Goal: Transaction & Acquisition: Purchase product/service

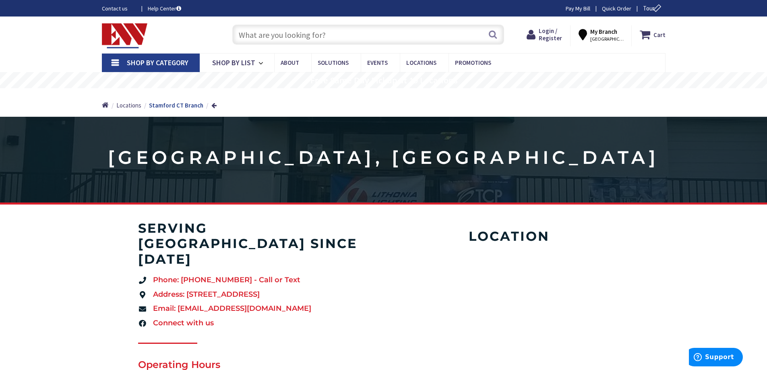
click at [321, 38] on input "text" at bounding box center [368, 35] width 272 height 20
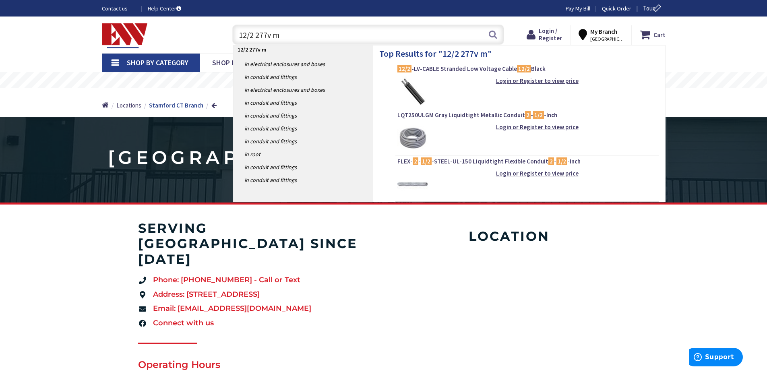
type input "12/2 277v mc"
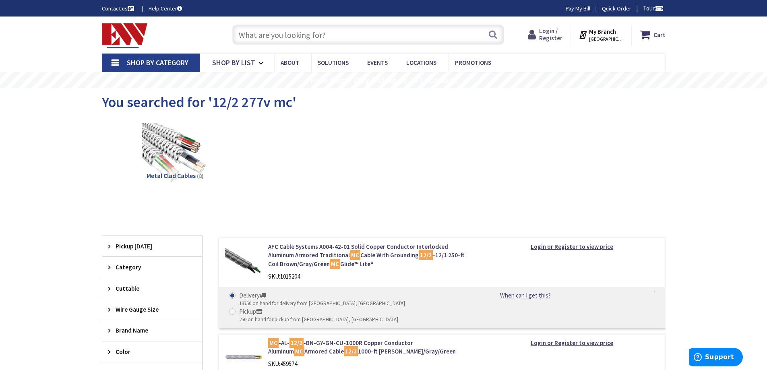
click at [548, 38] on span "Login / Register" at bounding box center [550, 34] width 23 height 15
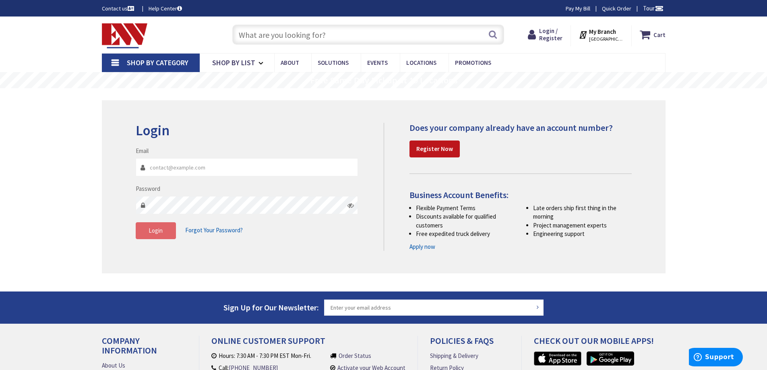
type input "swo@gcomfort.com"
click at [159, 235] on button "Login" at bounding box center [156, 230] width 40 height 17
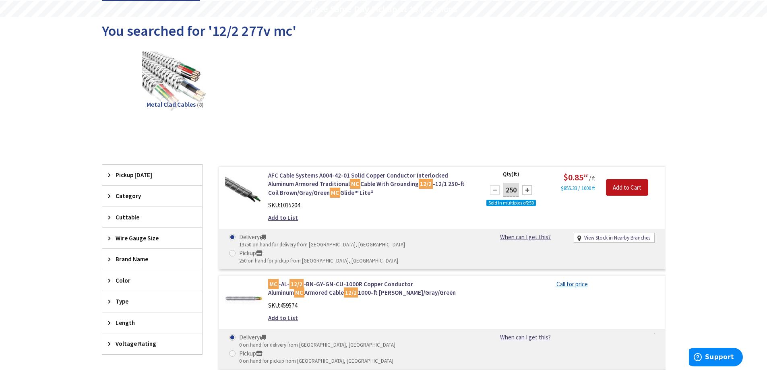
scroll to position [161, 0]
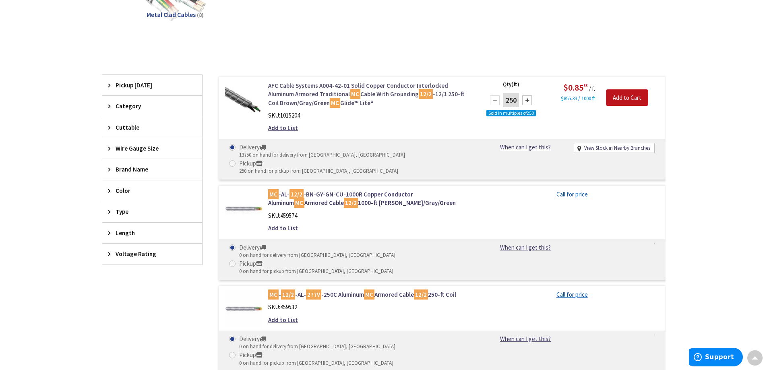
click at [362, 92] on link "AFC Cable Systems A004-42-01 Solid Copper Conductor Interlocked Aluminum Armore…" at bounding box center [370, 94] width 205 height 26
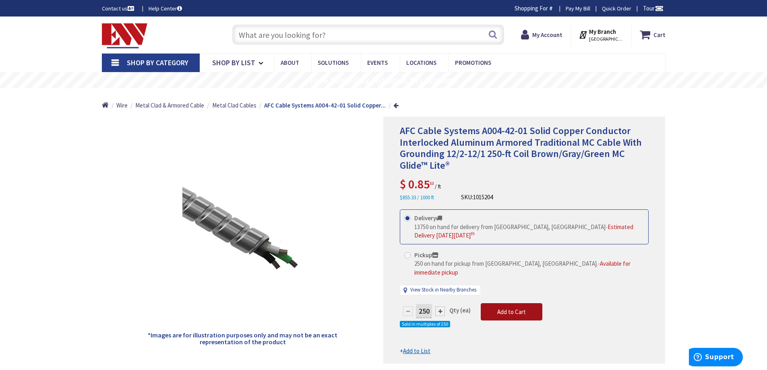
click at [499, 308] on span "Add to Cart" at bounding box center [511, 312] width 29 height 8
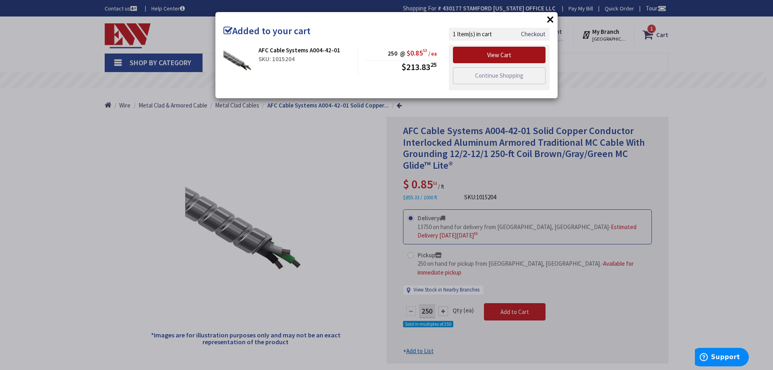
click at [513, 56] on link "View Cart" at bounding box center [499, 55] width 93 height 17
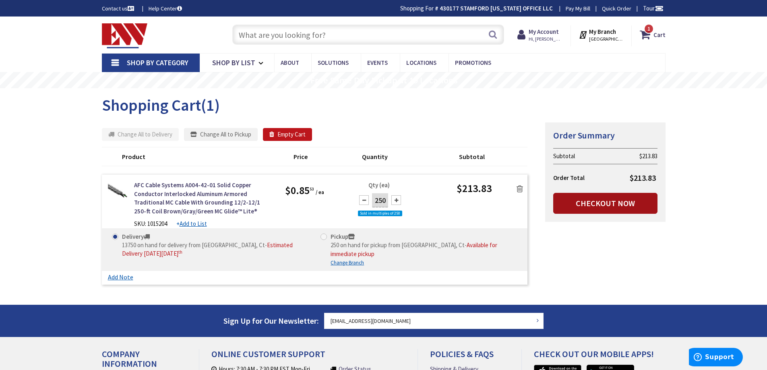
click at [592, 200] on link "Checkout Now" at bounding box center [605, 203] width 104 height 21
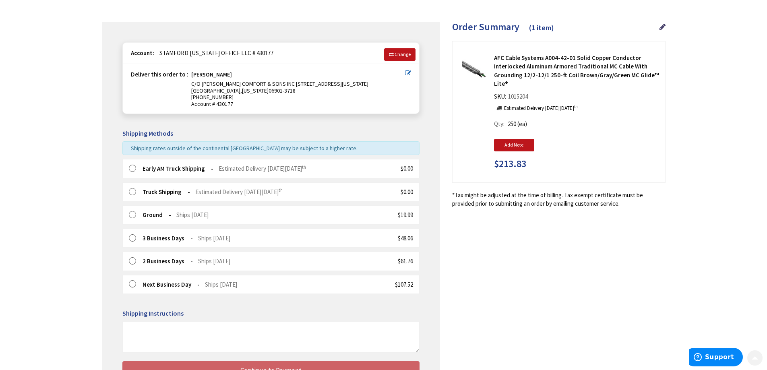
scroll to position [121, 0]
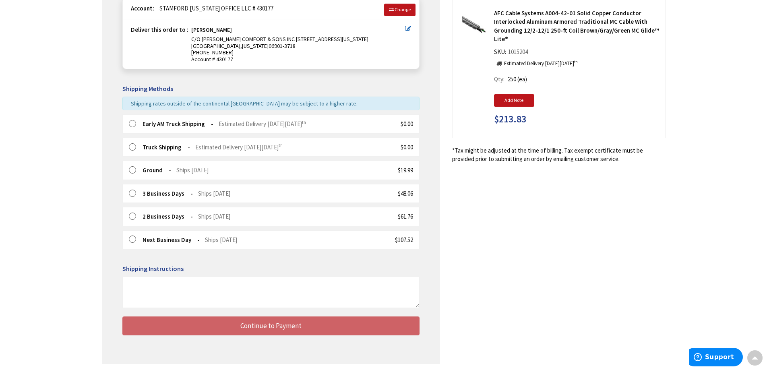
click at [131, 125] on label at bounding box center [135, 124] width 12 height 8
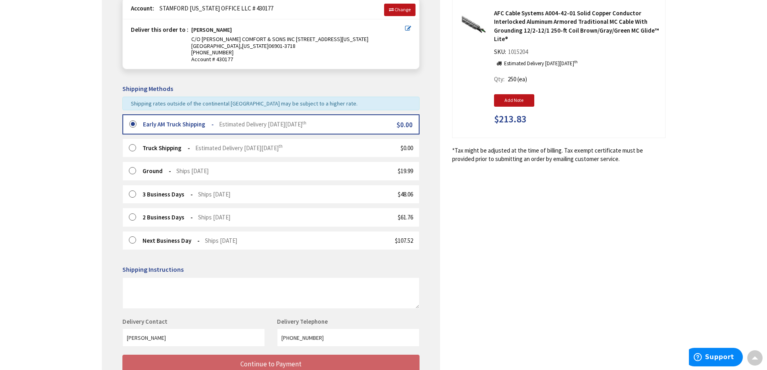
click at [133, 150] on label at bounding box center [135, 148] width 12 height 8
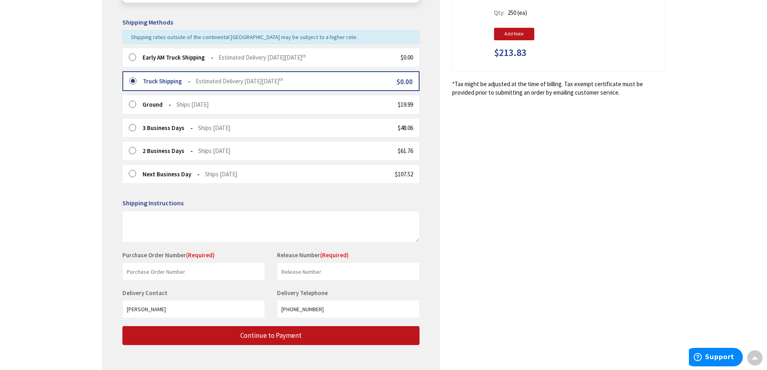
scroll to position [225, 0]
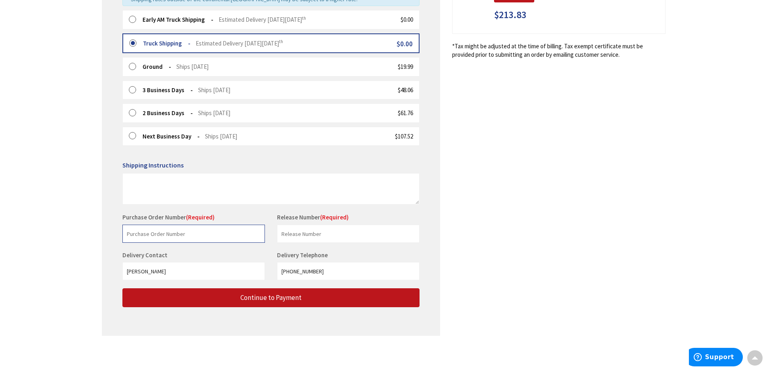
click at [203, 236] on input "text" at bounding box center [193, 234] width 142 height 18
type input "shop stock"
click at [289, 239] on input "text" at bounding box center [348, 234] width 142 height 18
type input "shop stock"
drag, startPoint x: 173, startPoint y: 274, endPoint x: 105, endPoint y: 275, distance: 68.4
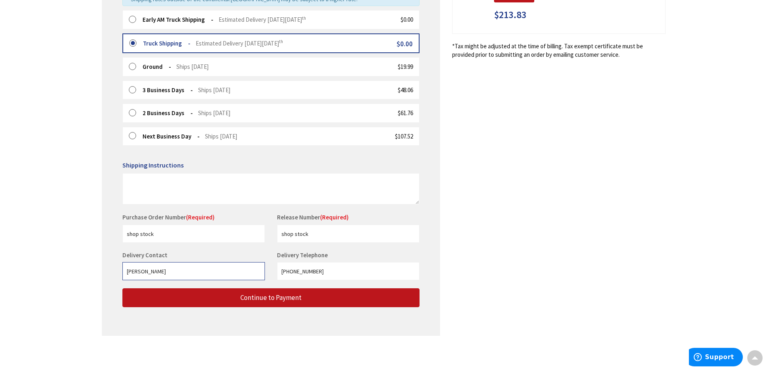
click at [101, 276] on main "Checkout Shipping Review & Payment Estimated Total $213.82 1 Some items on your…" at bounding box center [384, 93] width 604 height 553
type input "Matt Bloom"
click at [338, 275] on input "203-323-1140" at bounding box center [348, 271] width 142 height 18
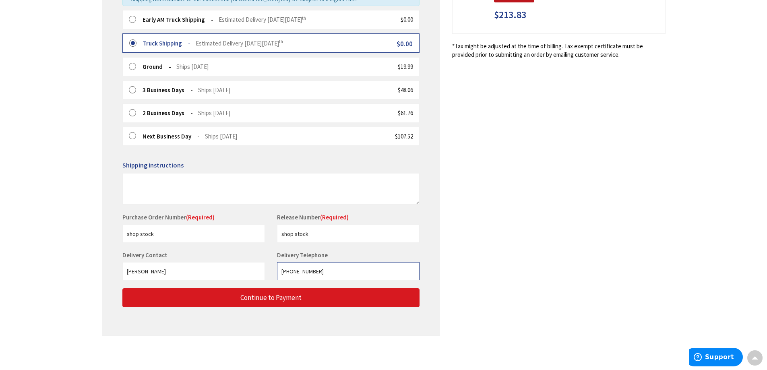
type input "203-814-9909"
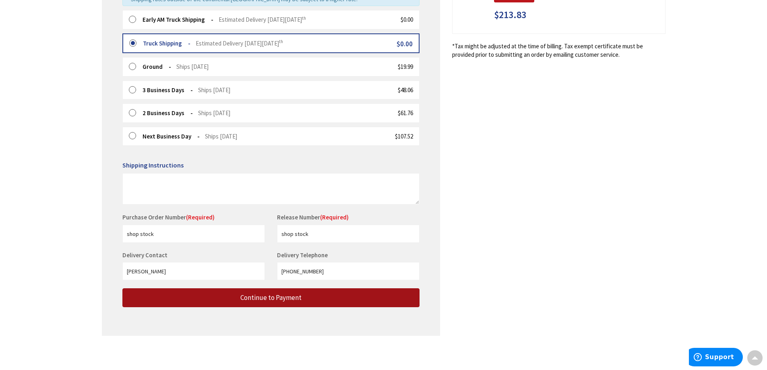
click at [325, 303] on button "Continue to Payment" at bounding box center [270, 297] width 297 height 19
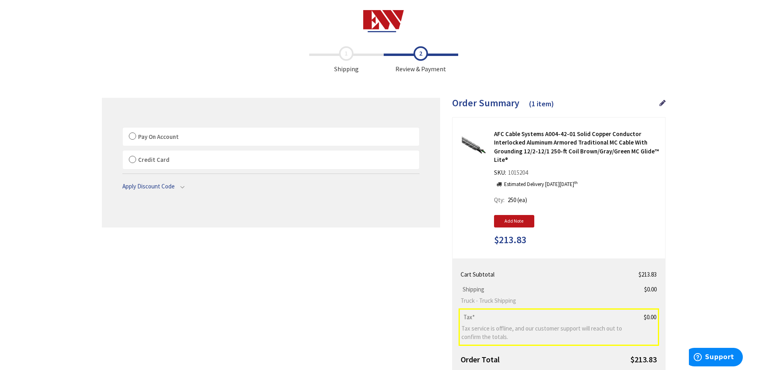
click at [133, 139] on label "Pay On Account" at bounding box center [271, 137] width 296 height 19
click at [123, 129] on input "Pay On Account" at bounding box center [123, 129] width 0 height 0
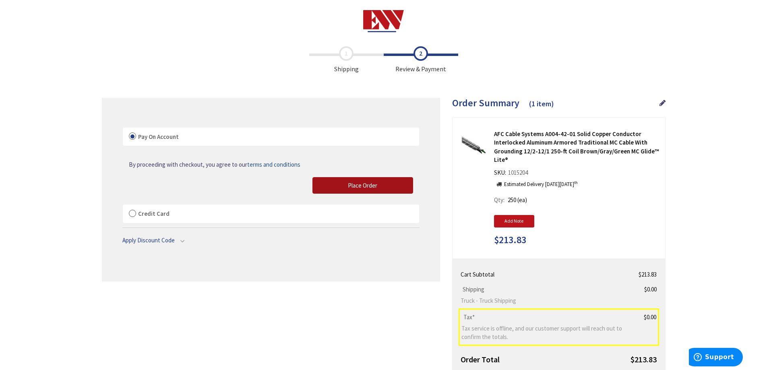
click at [365, 186] on span "Place Order" at bounding box center [362, 186] width 29 height 8
